Goal: Information Seeking & Learning: Learn about a topic

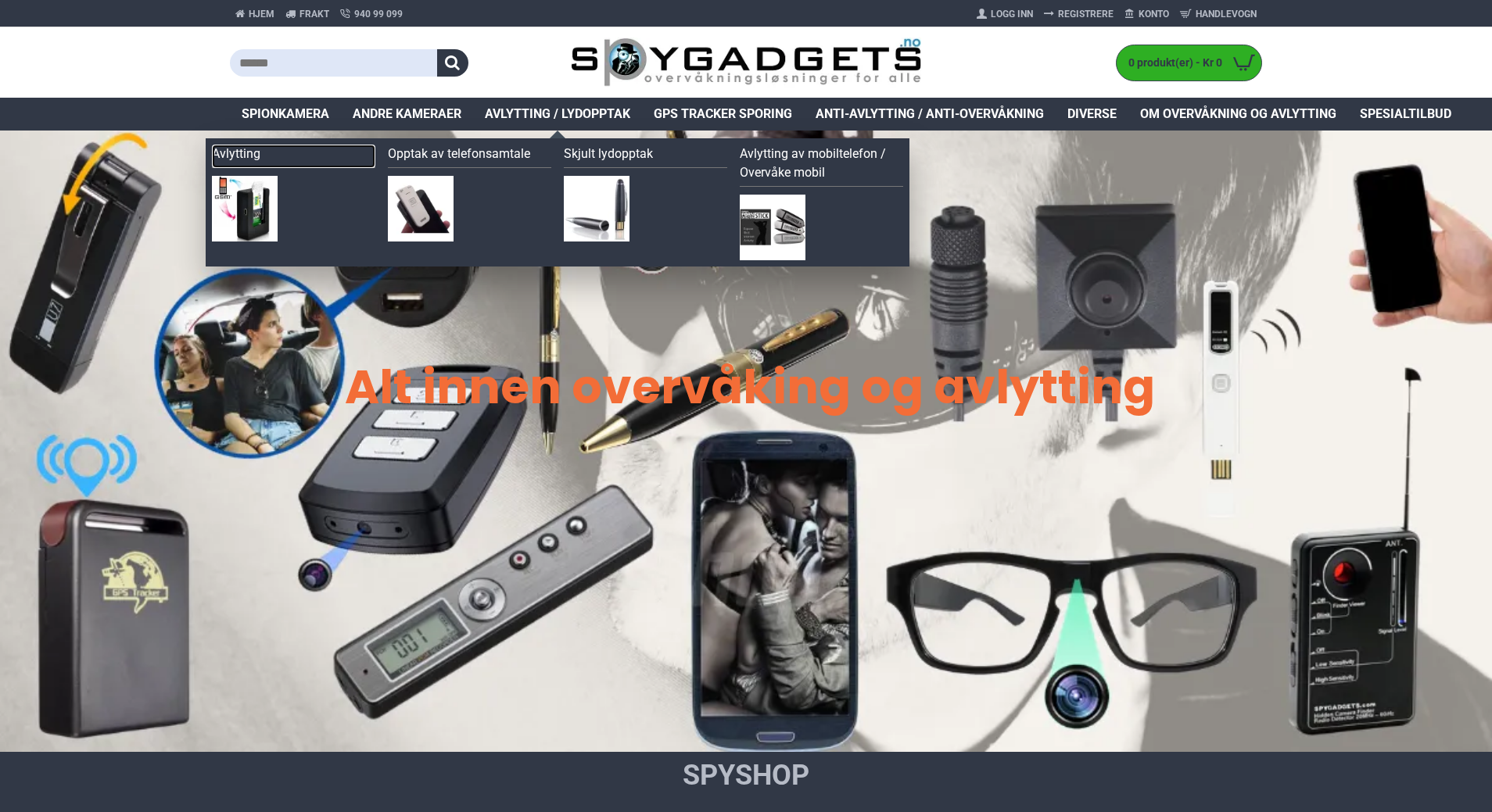
click at [249, 157] on link "Avlytting" at bounding box center [293, 156] width 163 height 24
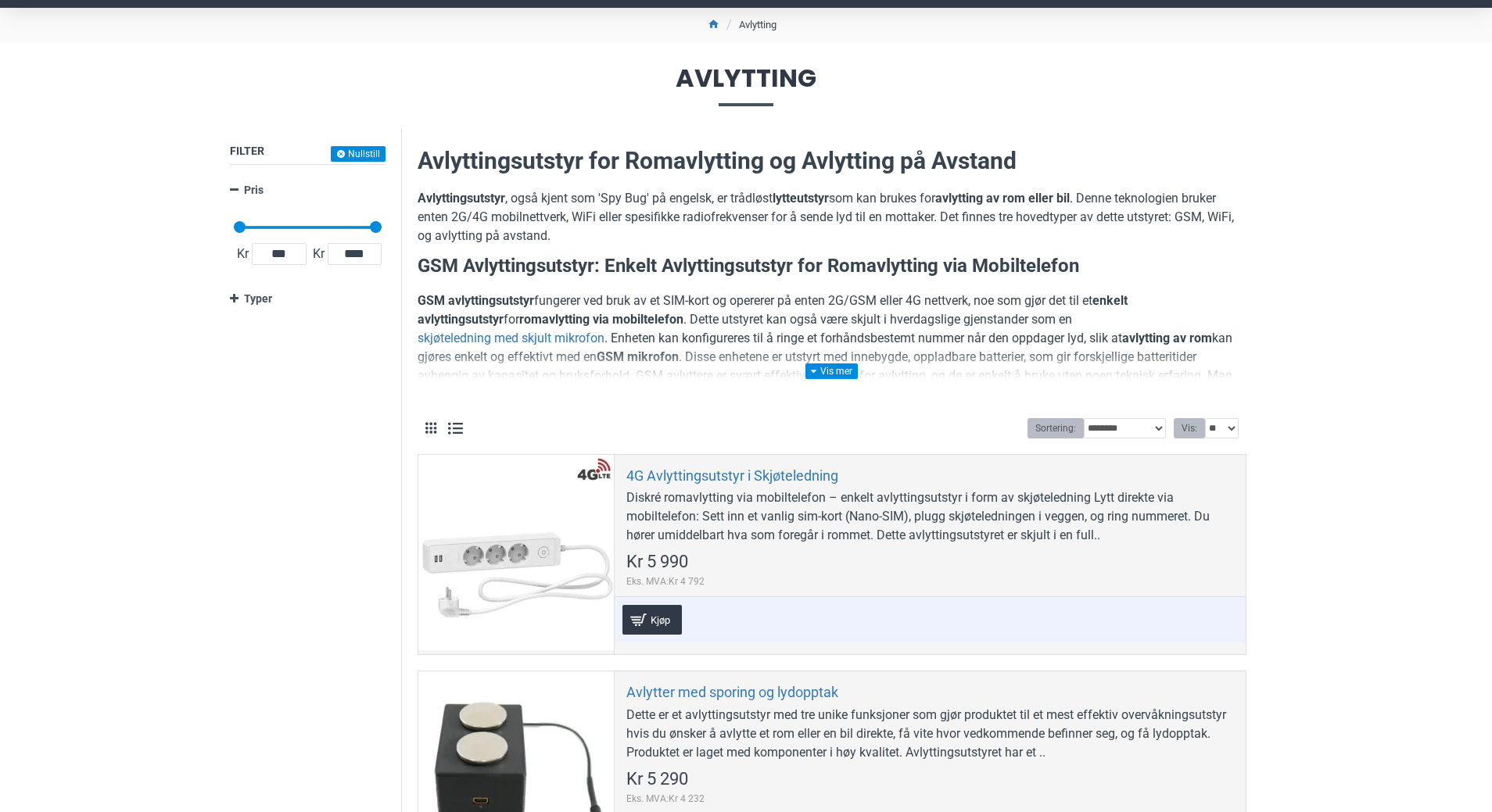
scroll to position [156, 0]
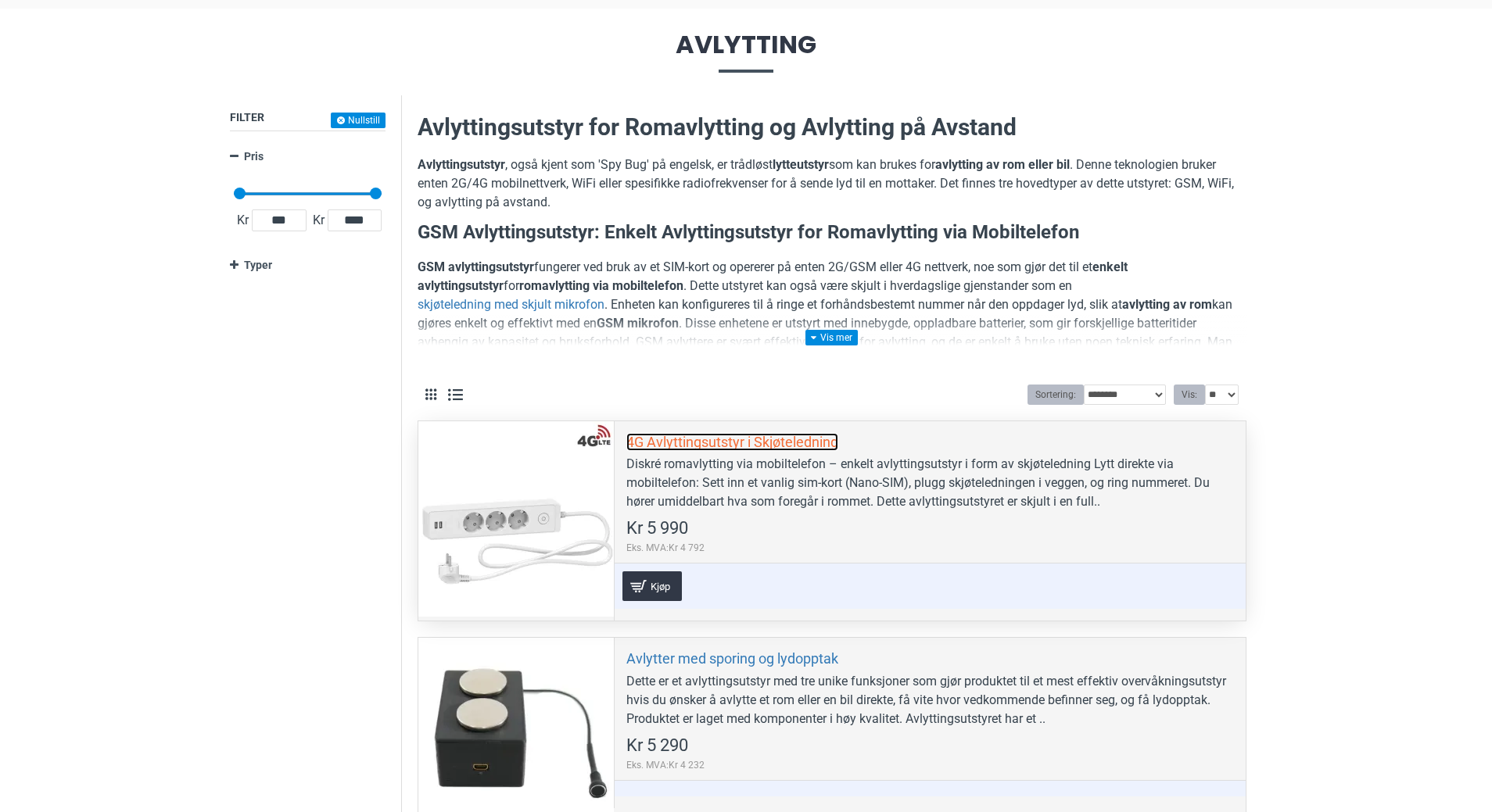
click at [718, 442] on link "4G Avlyttingsutstyr i Skjøteledning" at bounding box center [731, 442] width 212 height 18
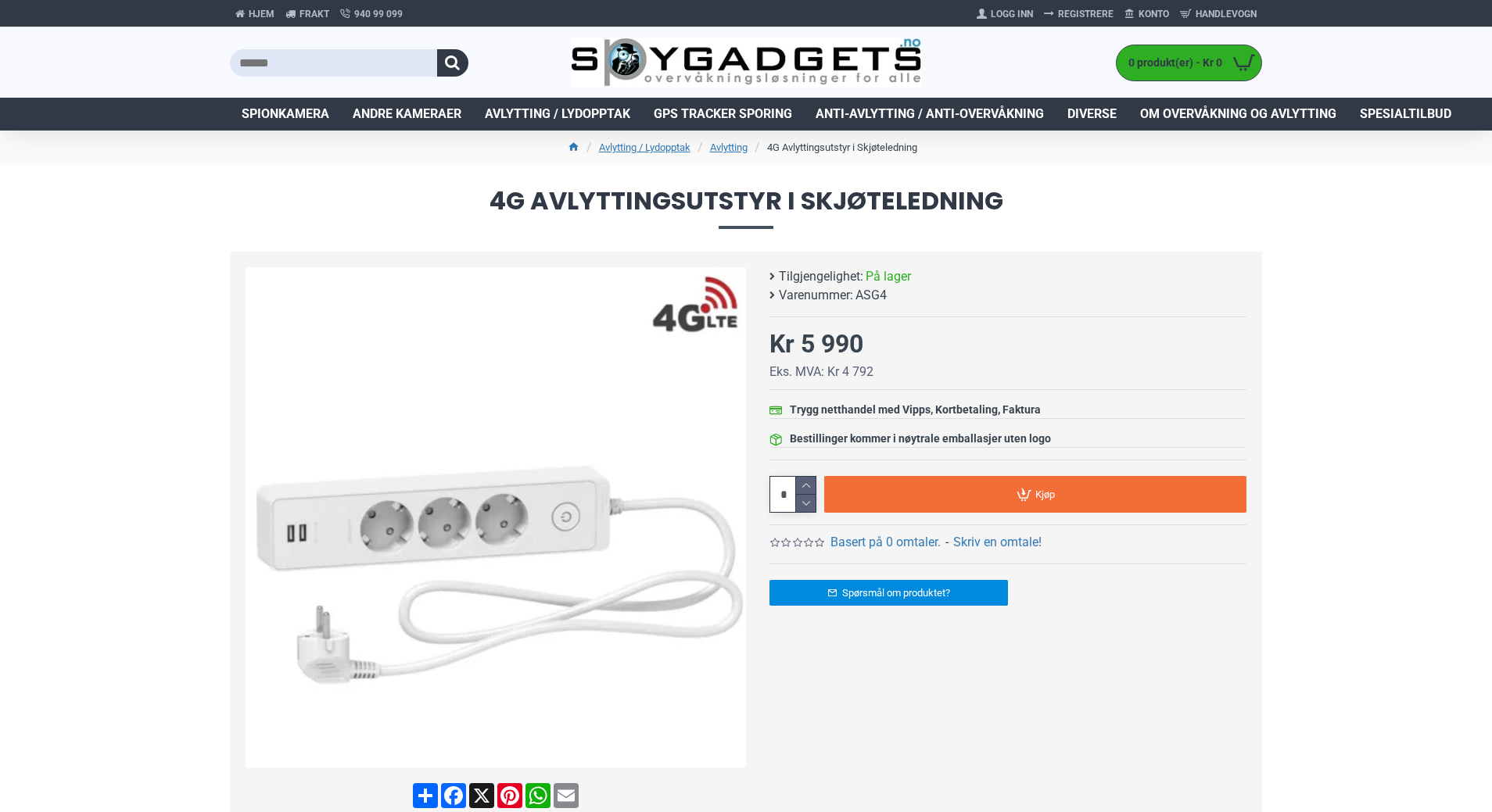
click at [874, 298] on span "ASG4" at bounding box center [871, 295] width 32 height 19
copy span "ASG4"
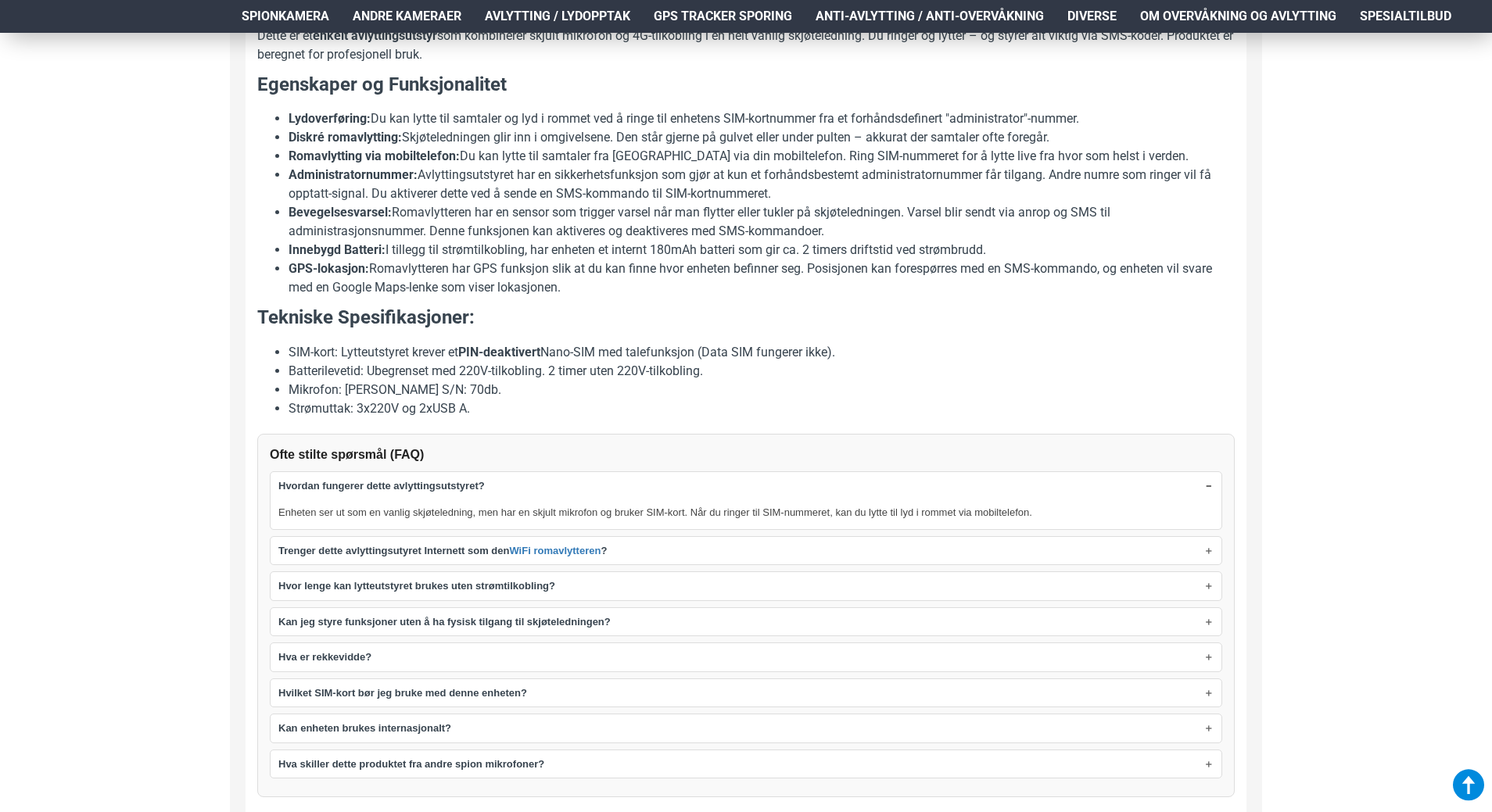
scroll to position [1015, 0]
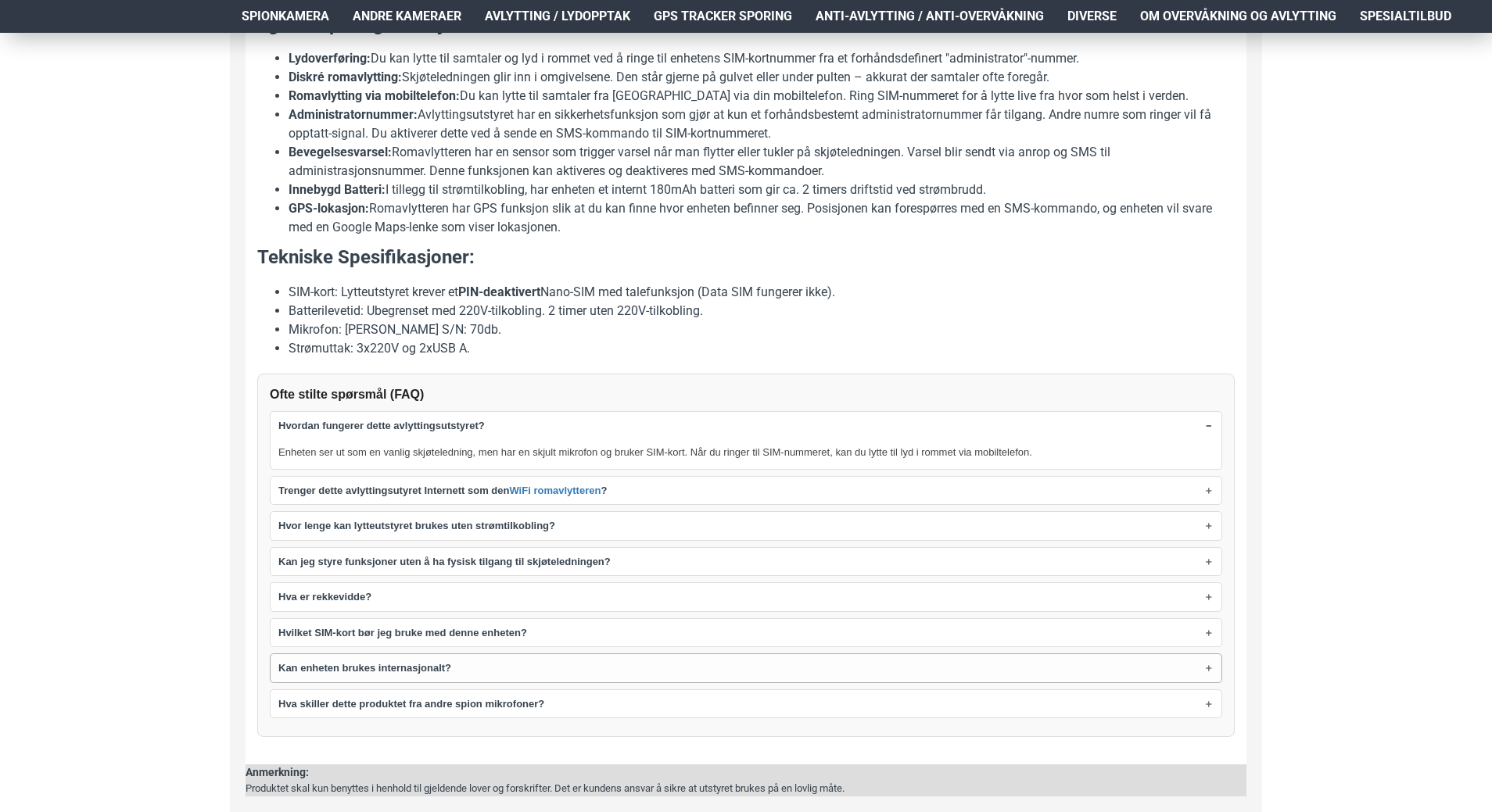
click at [284, 677] on summary "Kan enheten brukes internasjonalt?" at bounding box center [746, 668] width 950 height 28
